Goal: Check status: Check status

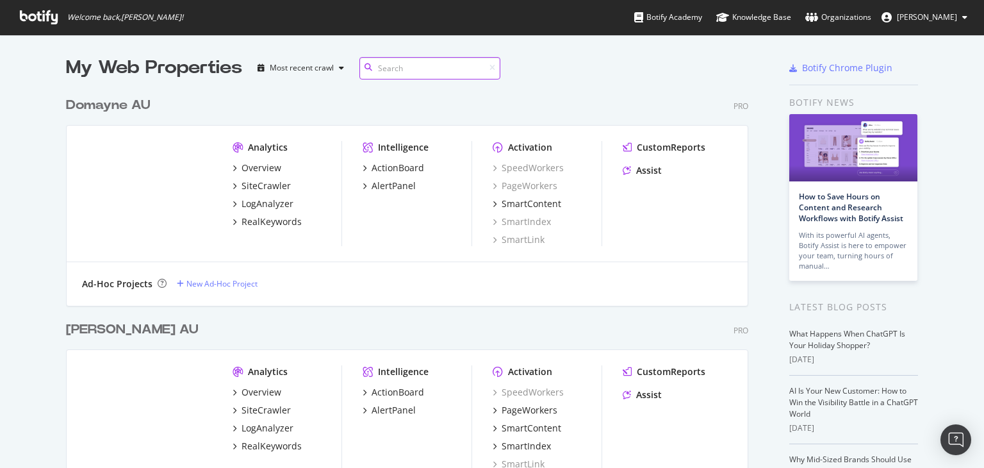
scroll to position [128, 0]
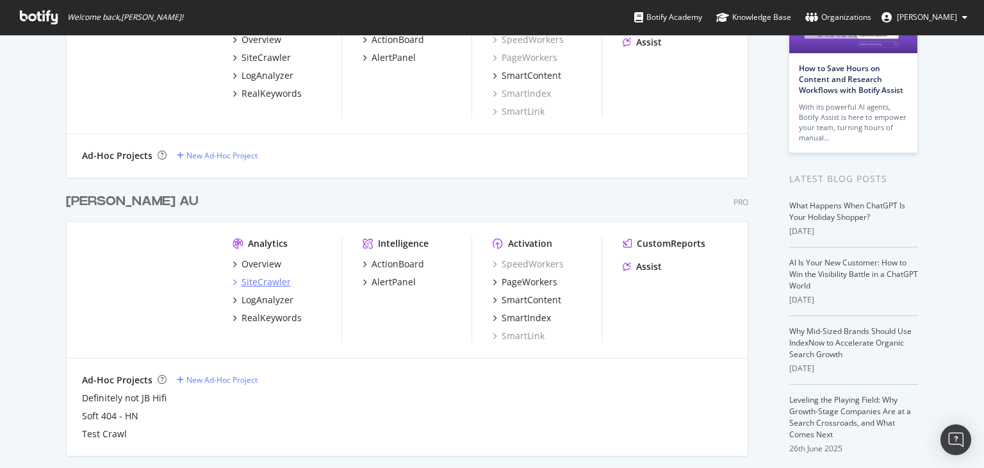
click at [261, 275] on div "SiteCrawler" at bounding box center [266, 281] width 49 height 13
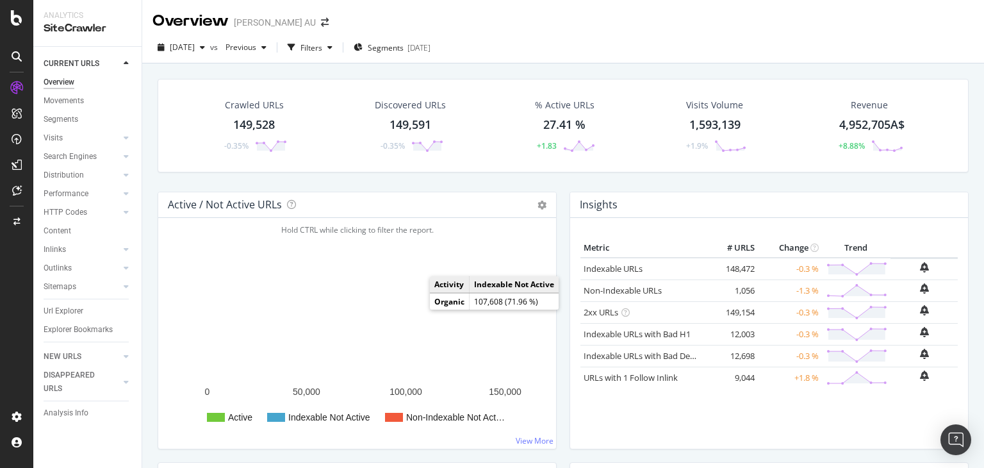
scroll to position [384, 0]
